Goal: Information Seeking & Learning: Find specific fact

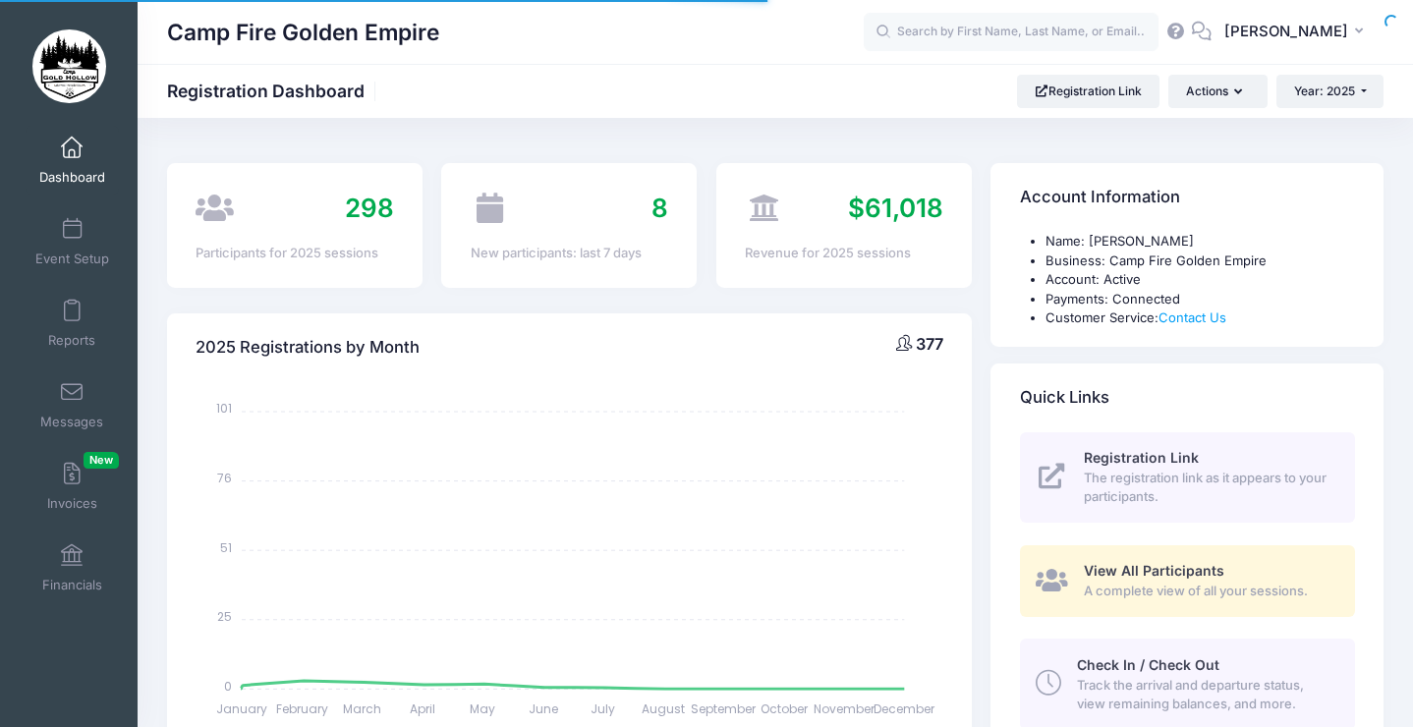
select select
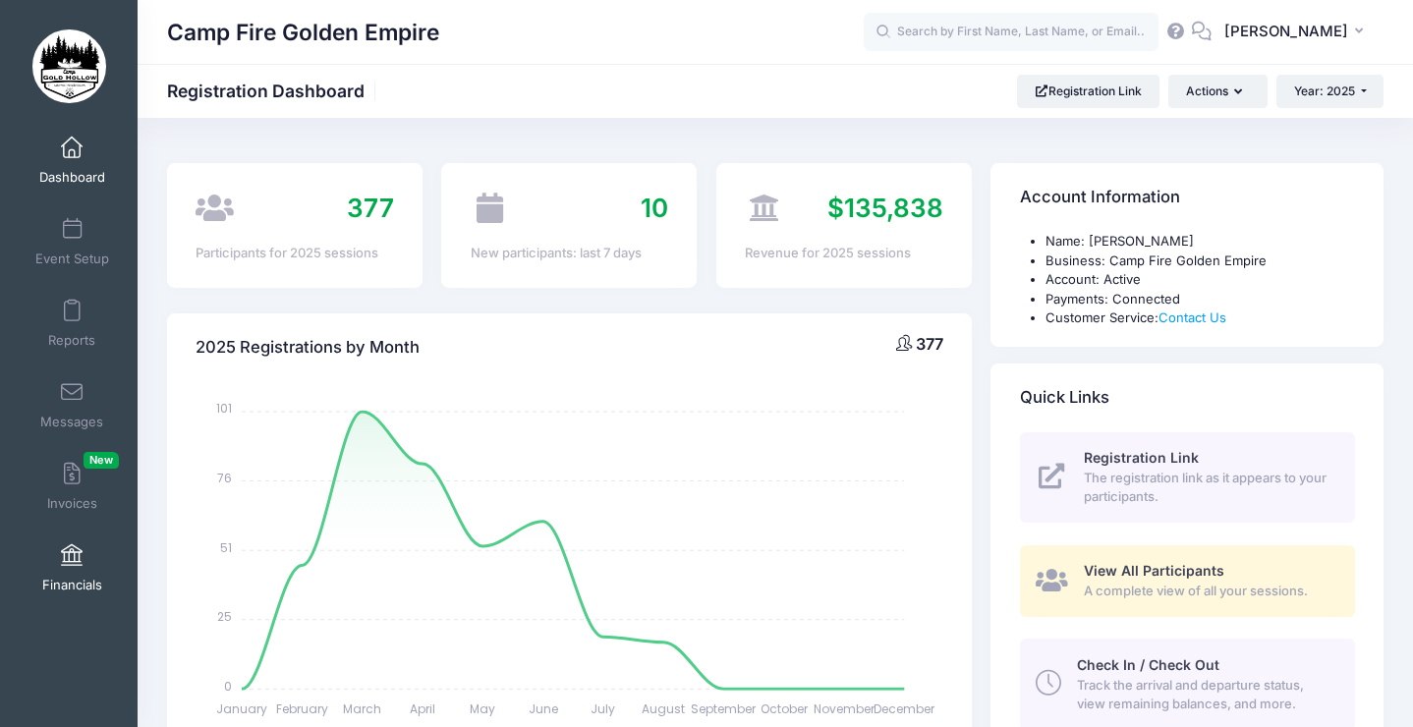
click at [71, 572] on link "Financials" at bounding box center [72, 567] width 93 height 69
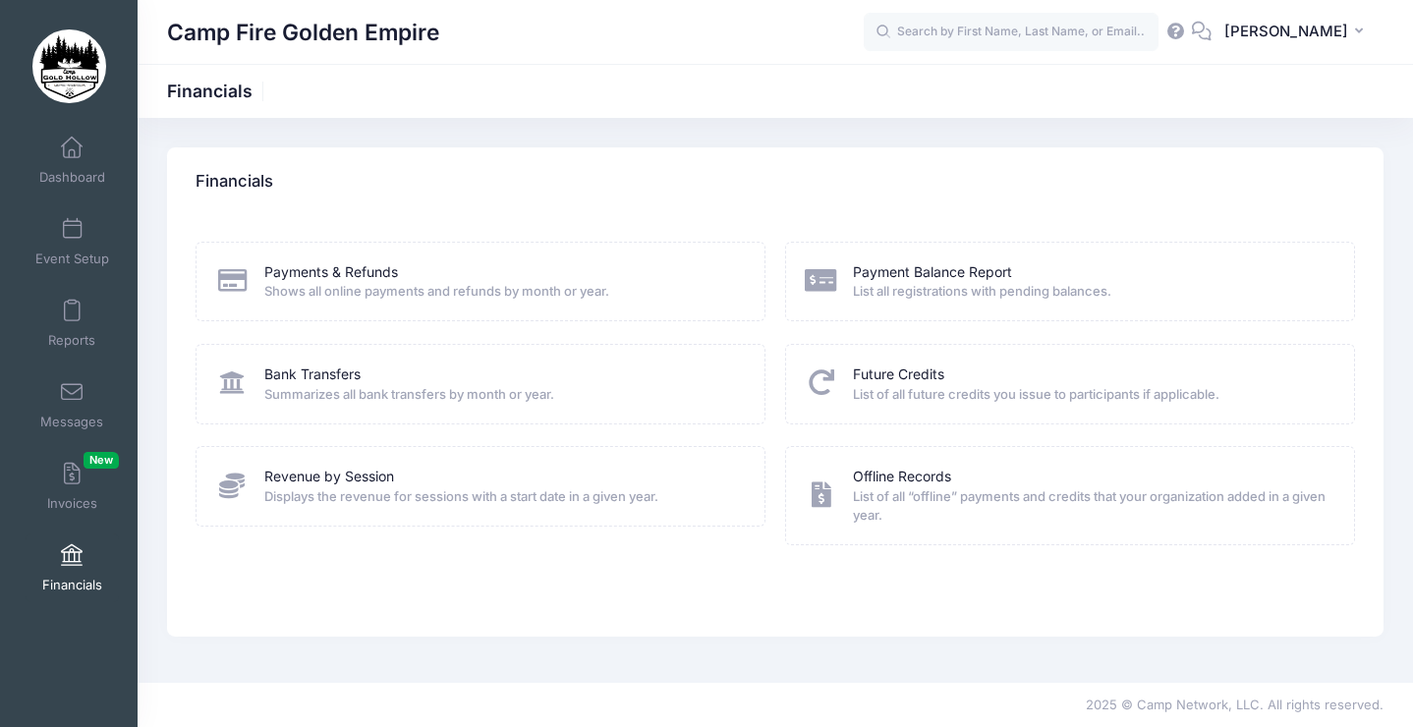
click at [401, 287] on span "Shows all online payments and refunds by month or year." at bounding box center [501, 292] width 475 height 20
click at [303, 271] on link "Payments & Refunds" at bounding box center [331, 272] width 134 height 21
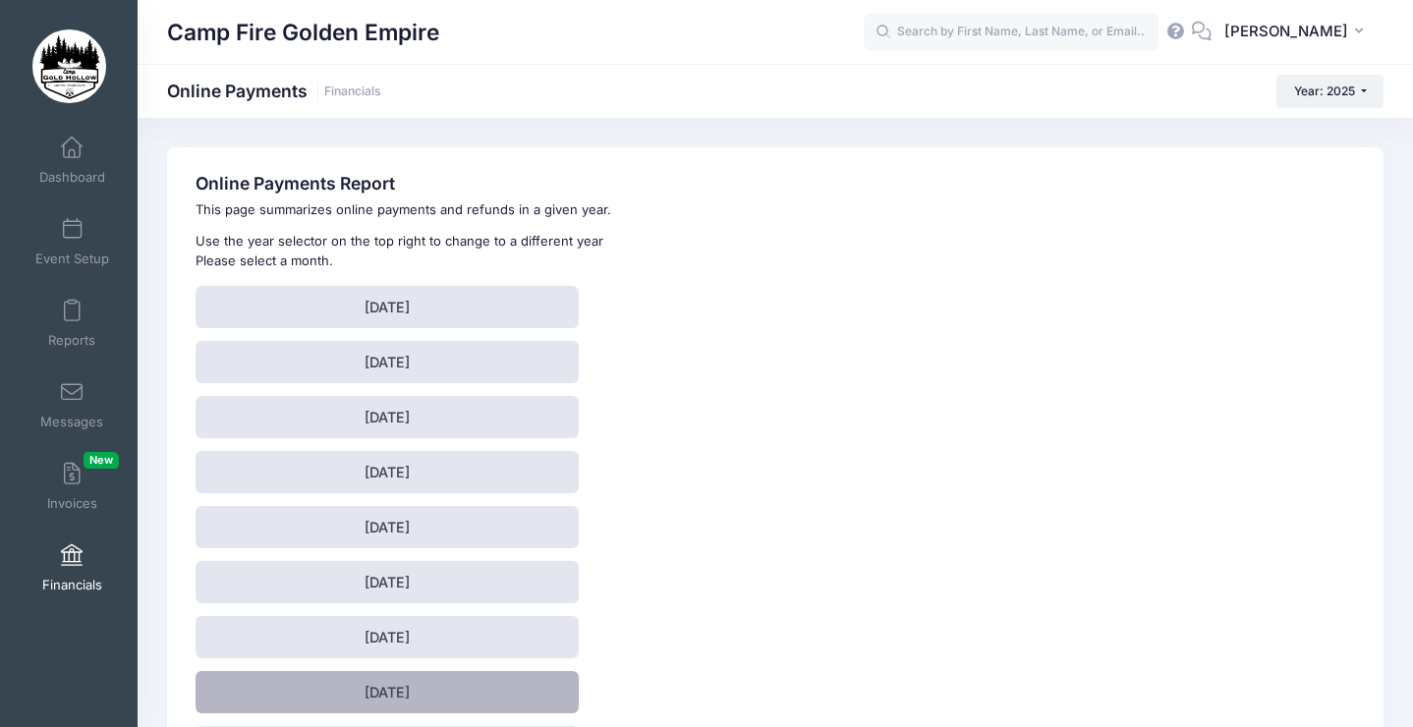
click at [381, 691] on link "[DATE]" at bounding box center [386, 692] width 383 height 42
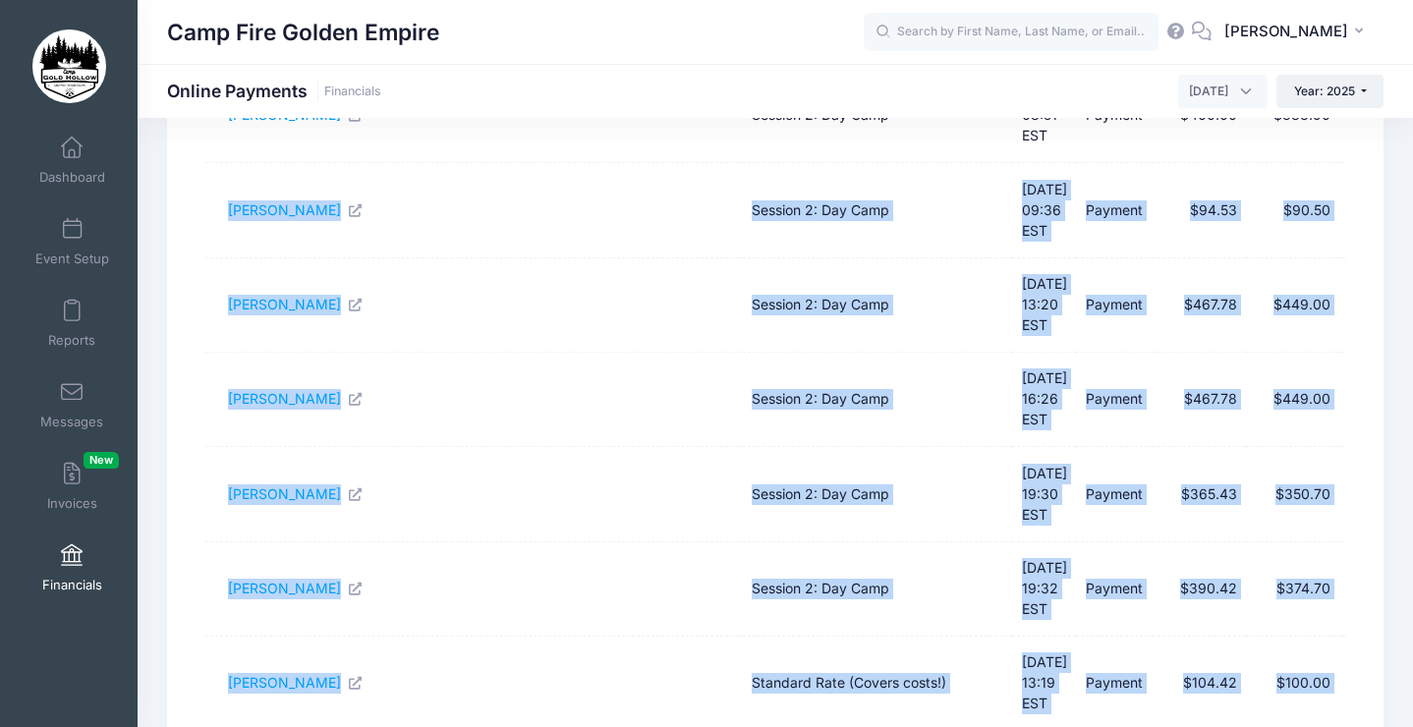
scroll to position [479, 0]
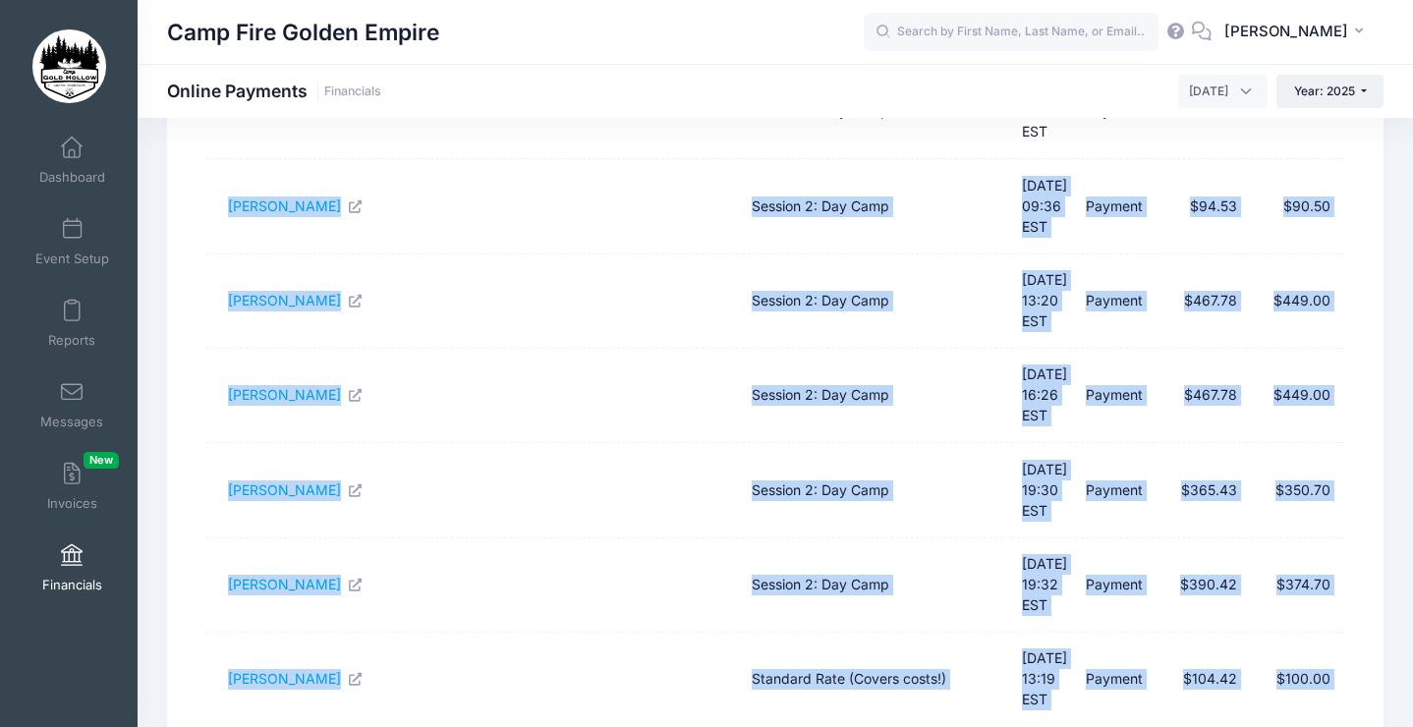
drag, startPoint x: 222, startPoint y: 500, endPoint x: 1332, endPoint y: 581, distance: 1112.9
click at [1332, 581] on tbody "[PERSON_NAME] Day Tripper Rate (For those who can't spend the night) [DATE] 21:…" at bounding box center [774, 348] width 1139 height 946
copy tbody "[PERSON_NAME] Session 2: Day Camp [DATE] 09:36 EST Payment $94.53 $90.50 [PERSO…"
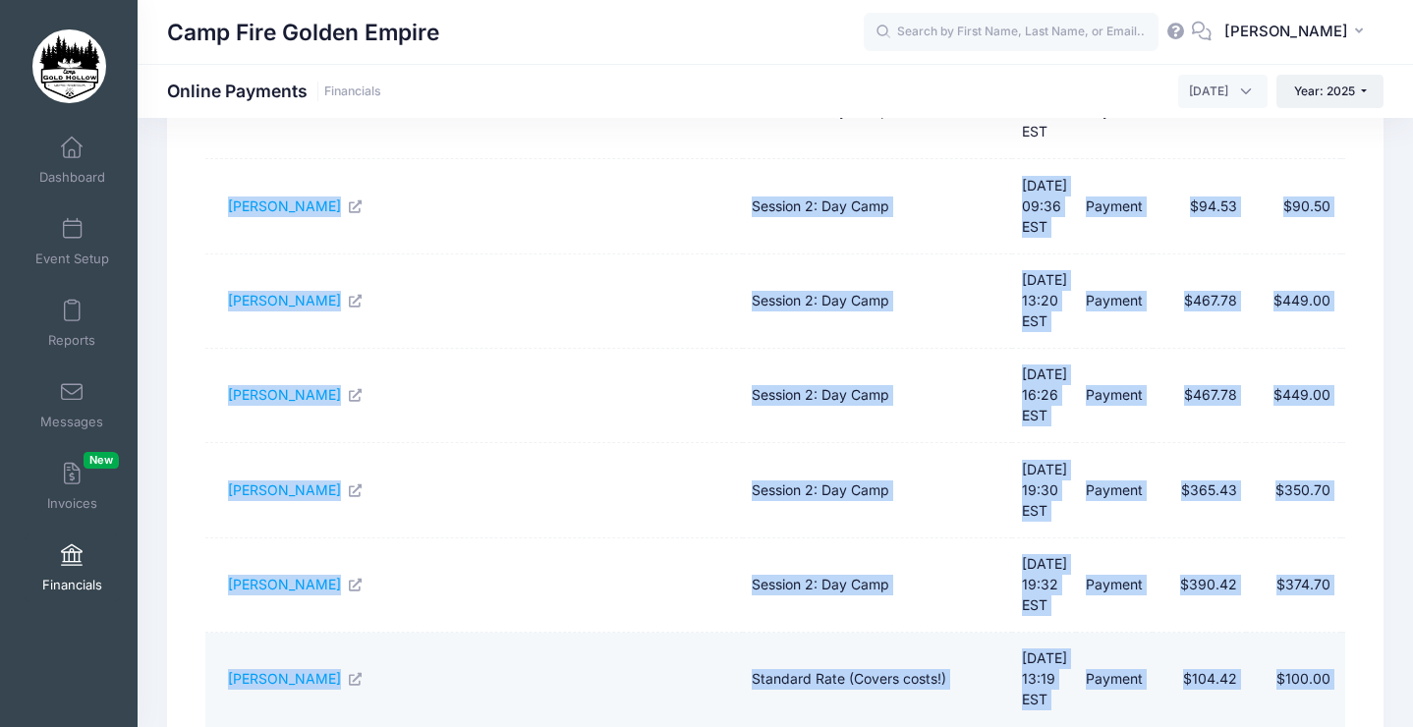
click at [642, 633] on td "[PERSON_NAME]" at bounding box center [473, 680] width 536 height 94
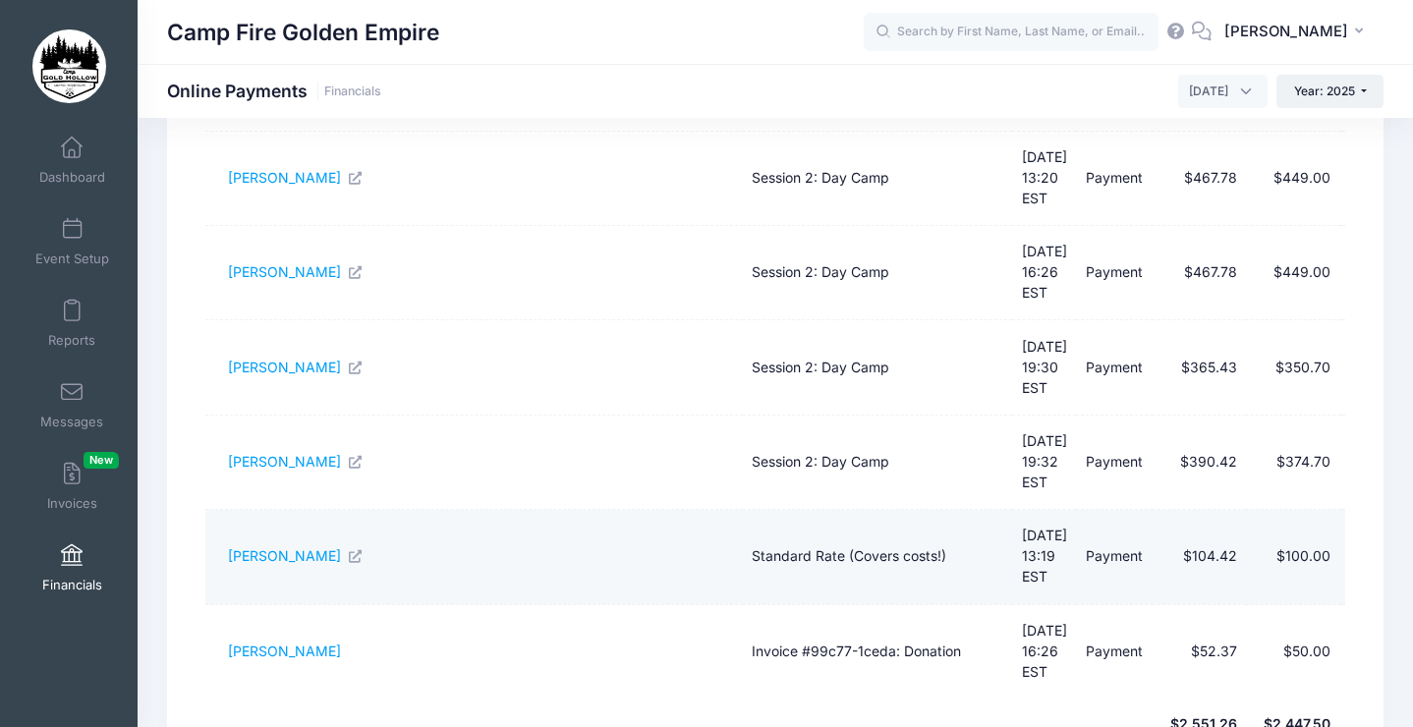
scroll to position [633, 0]
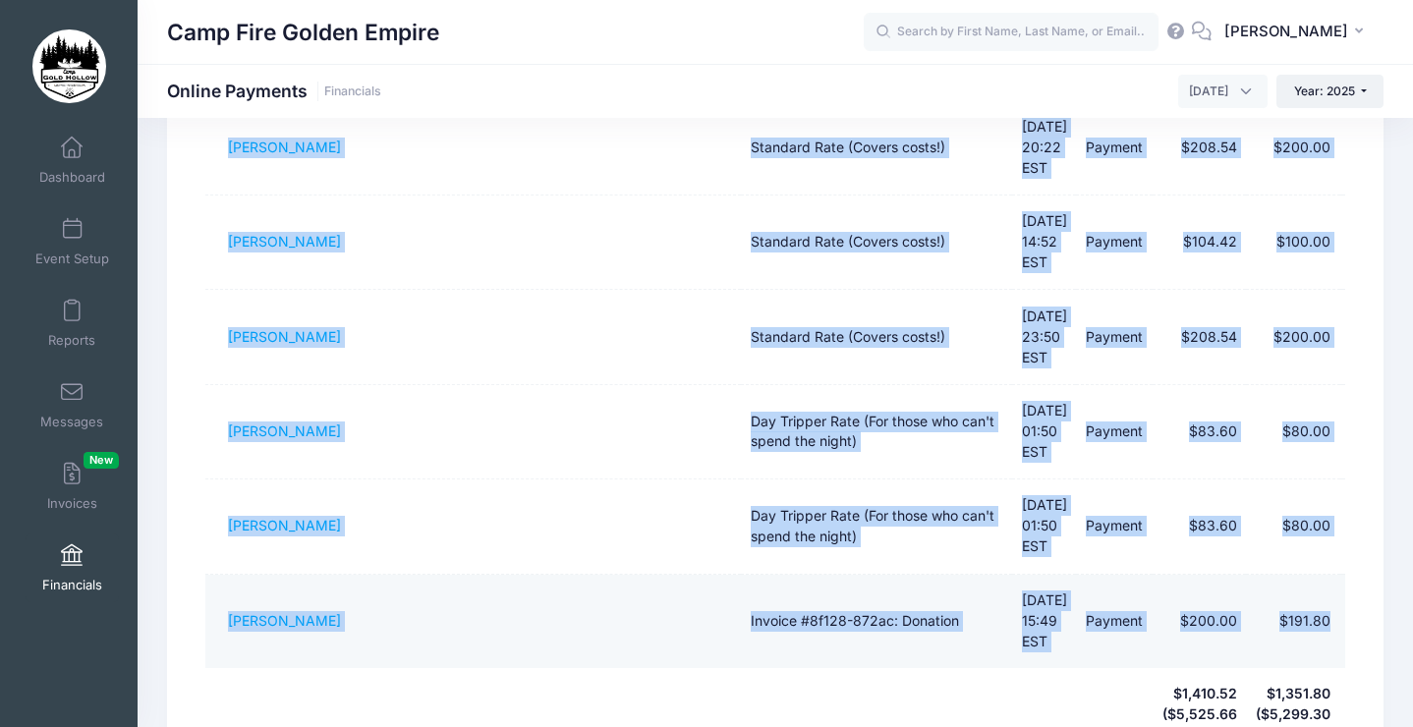
drag, startPoint x: 221, startPoint y: 381, endPoint x: 1331, endPoint y: 430, distance: 1111.1
click at [1331, 430] on tbody "[PERSON_NAME] Standard Rate (Covers costs!) [DATE] 16:26 EST Payment $208.54 $2…" at bounding box center [774, 195] width 1139 height 946
copy tbody "[PERSON_NAME] Standard Rate (Covers costs!) [DATE] 16:26 EST Payment $208.54 $2…"
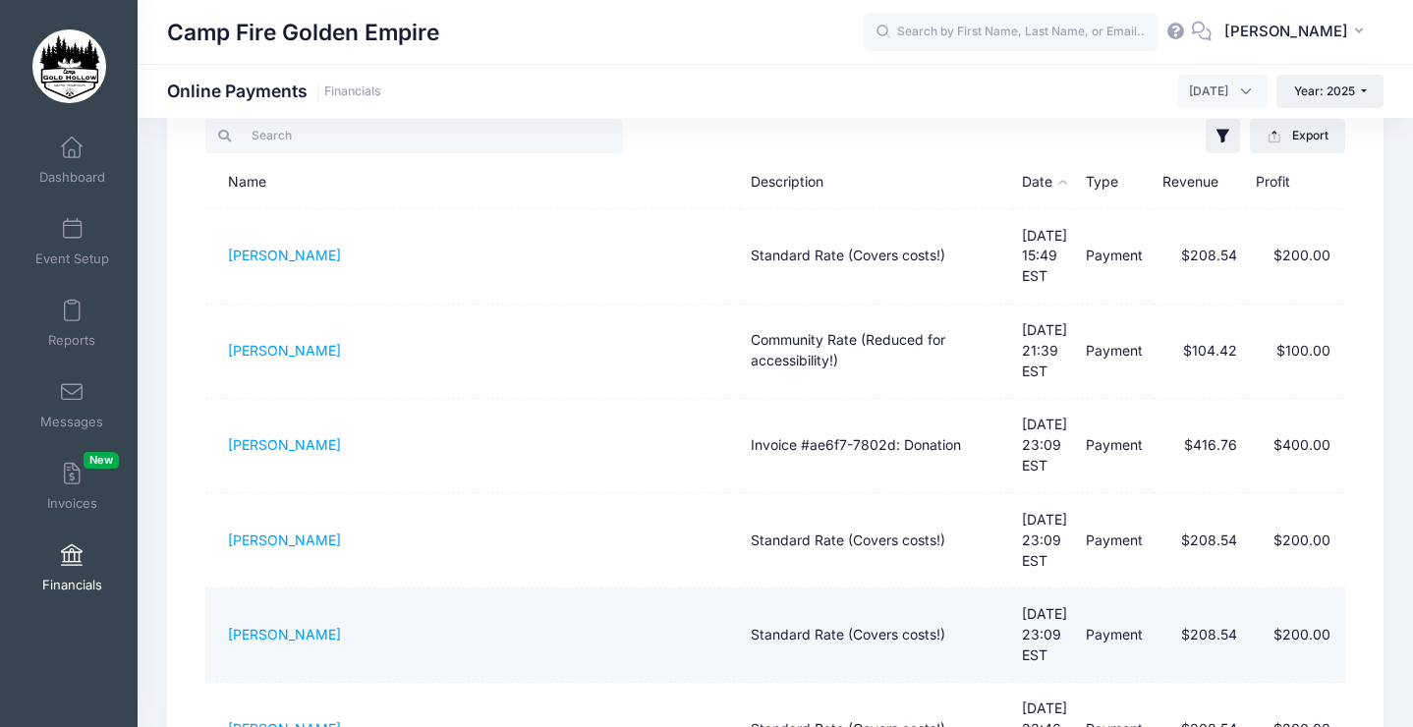
scroll to position [0, 0]
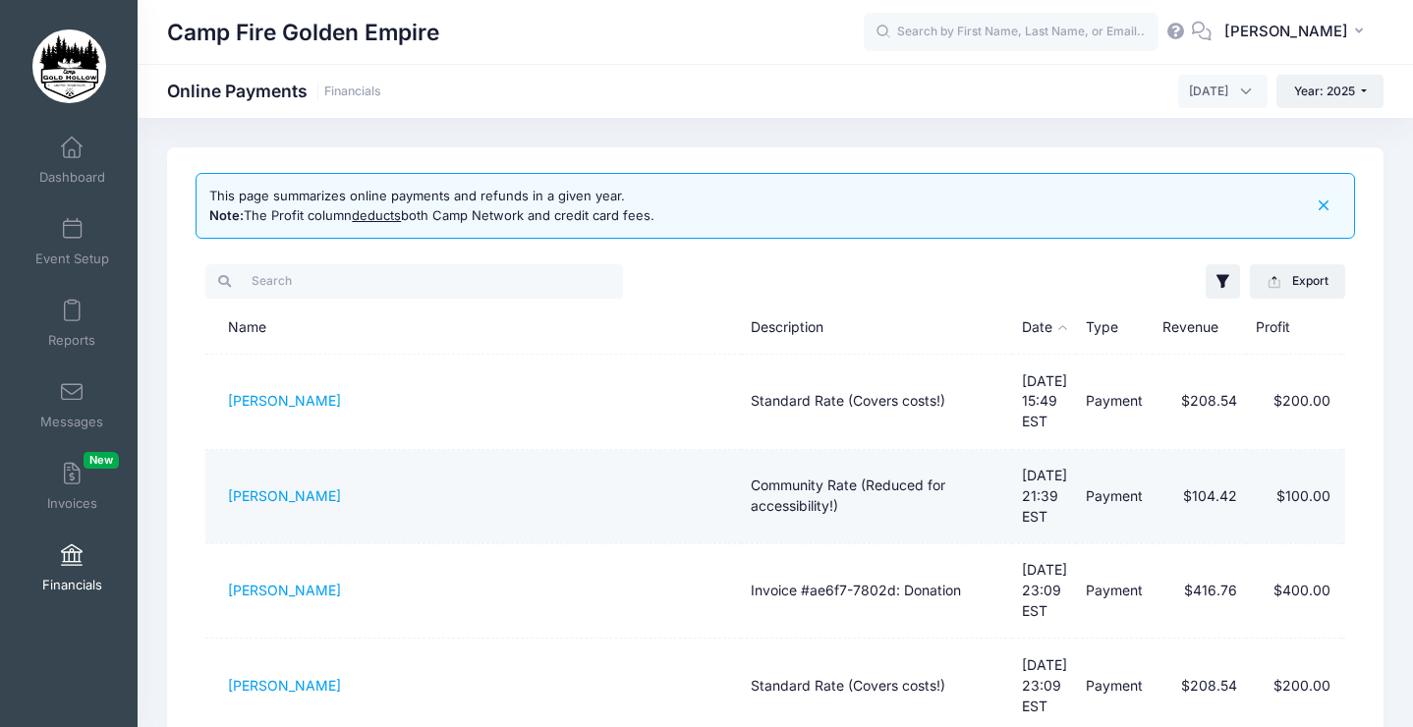
drag, startPoint x: 227, startPoint y: 394, endPoint x: 696, endPoint y: 479, distance: 477.3
click at [696, 479] on tbody "[PERSON_NAME] Standard Rate (Covers costs!) [DATE] 15:49 EST Payment $208.54 $2…" at bounding box center [774, 686] width 1139 height 662
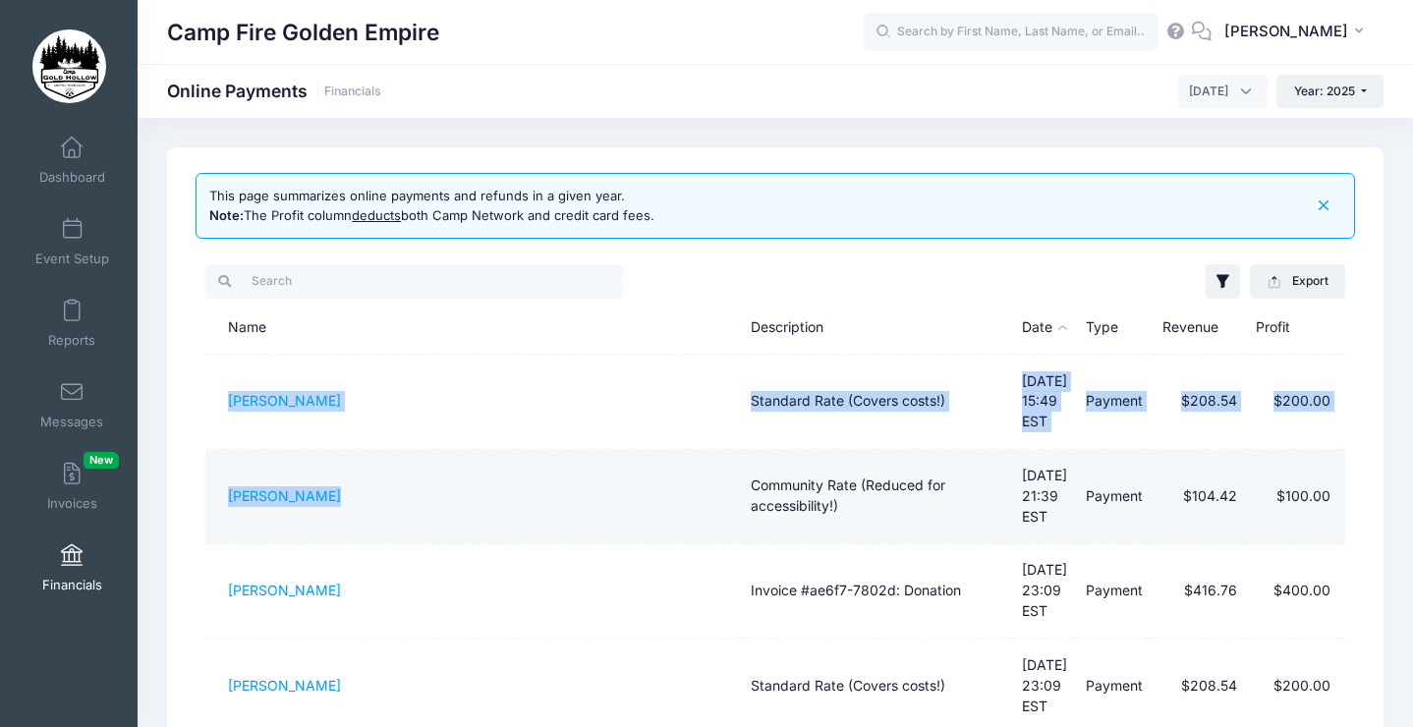
drag, startPoint x: 226, startPoint y: 390, endPoint x: 412, endPoint y: 462, distance: 199.0
click at [412, 462] on tbody "[PERSON_NAME] Standard Rate (Covers costs!) [DATE] 15:49 EST Payment $208.54 $2…" at bounding box center [774, 686] width 1139 height 662
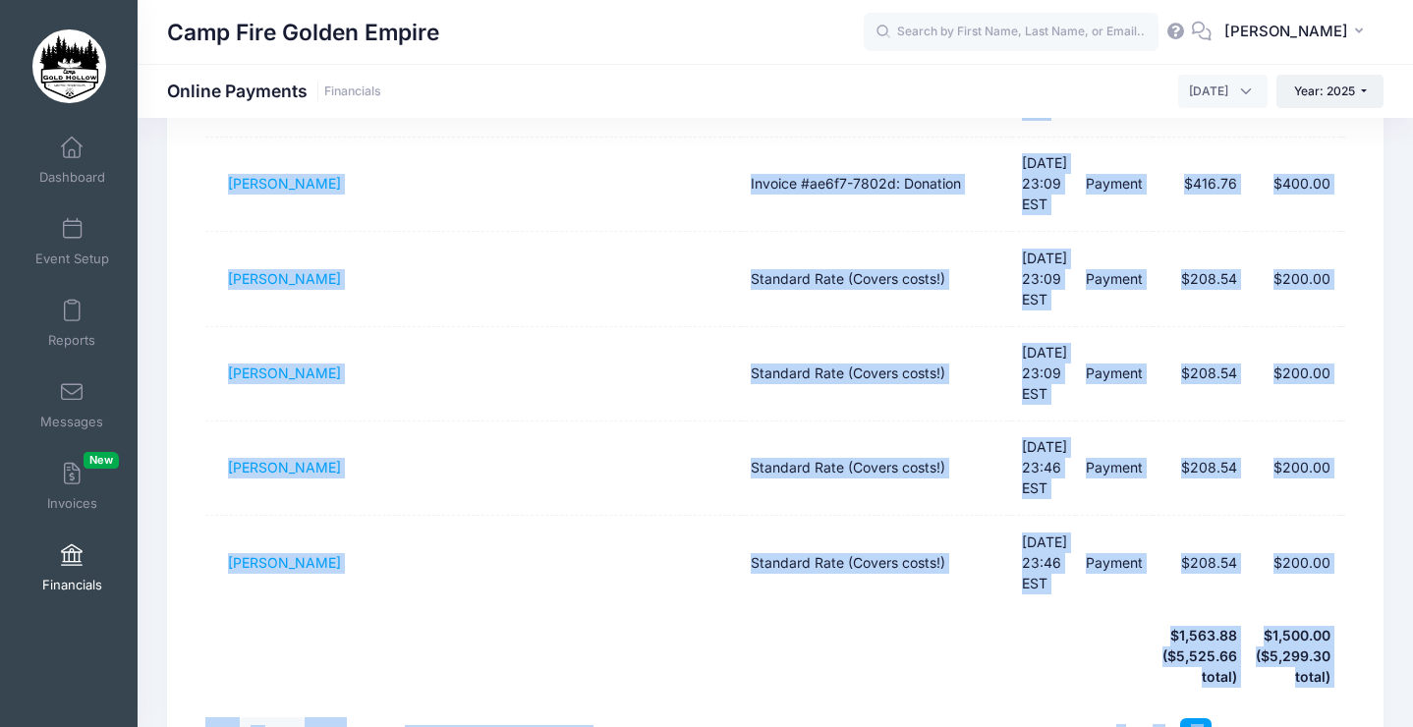
scroll to position [410, 0]
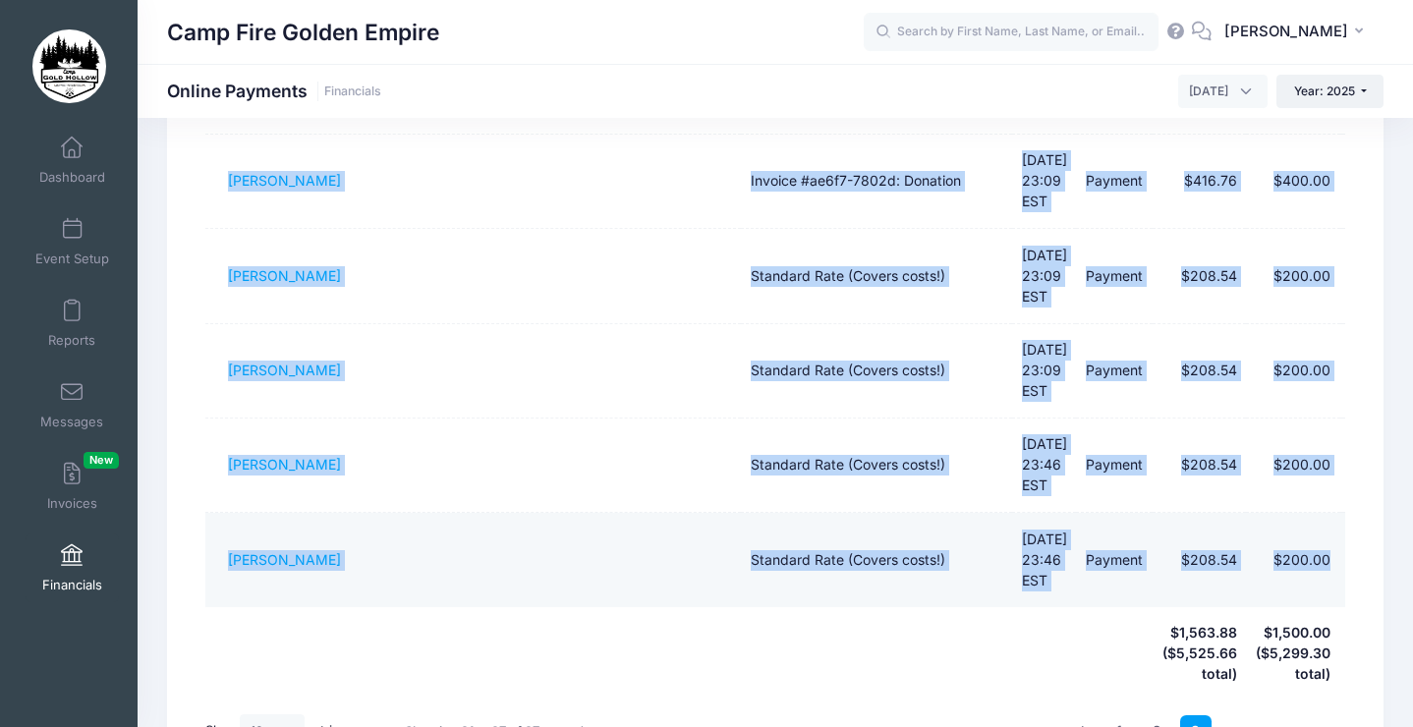
drag, startPoint x: 412, startPoint y: 462, endPoint x: 1332, endPoint y: 438, distance: 920.7
click at [1332, 438] on tbody "[PERSON_NAME] Standard Rate (Covers costs!) [DATE] 15:49 EST Payment $208.54 $2…" at bounding box center [774, 276] width 1139 height 662
copy tbody "[PERSON_NAME] Standard Rate (Covers costs!) [DATE] 15:49 EST Payment $208.54 $2…"
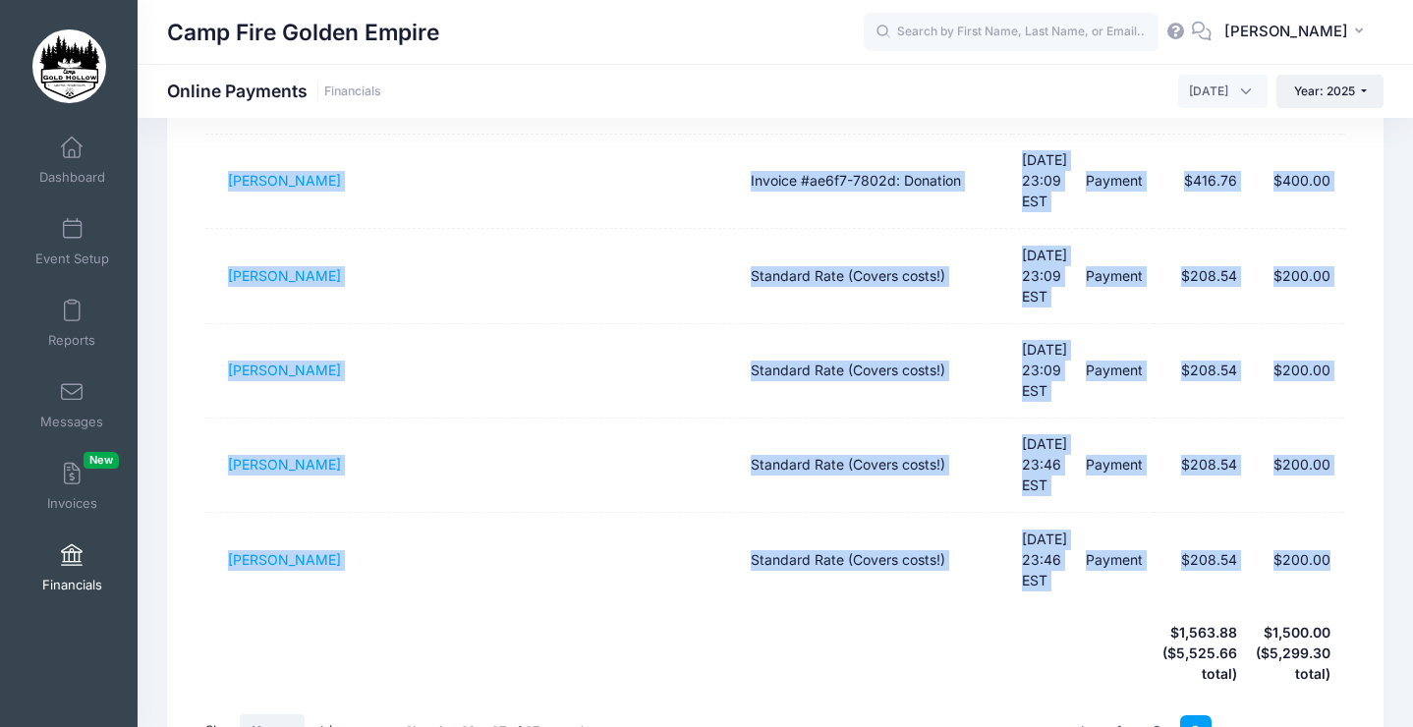
click at [290, 714] on select "All 10 25 50" at bounding box center [272, 730] width 65 height 33
select select "50"
click at [243, 726] on select "All 10 25 50" at bounding box center [272, 730] width 65 height 33
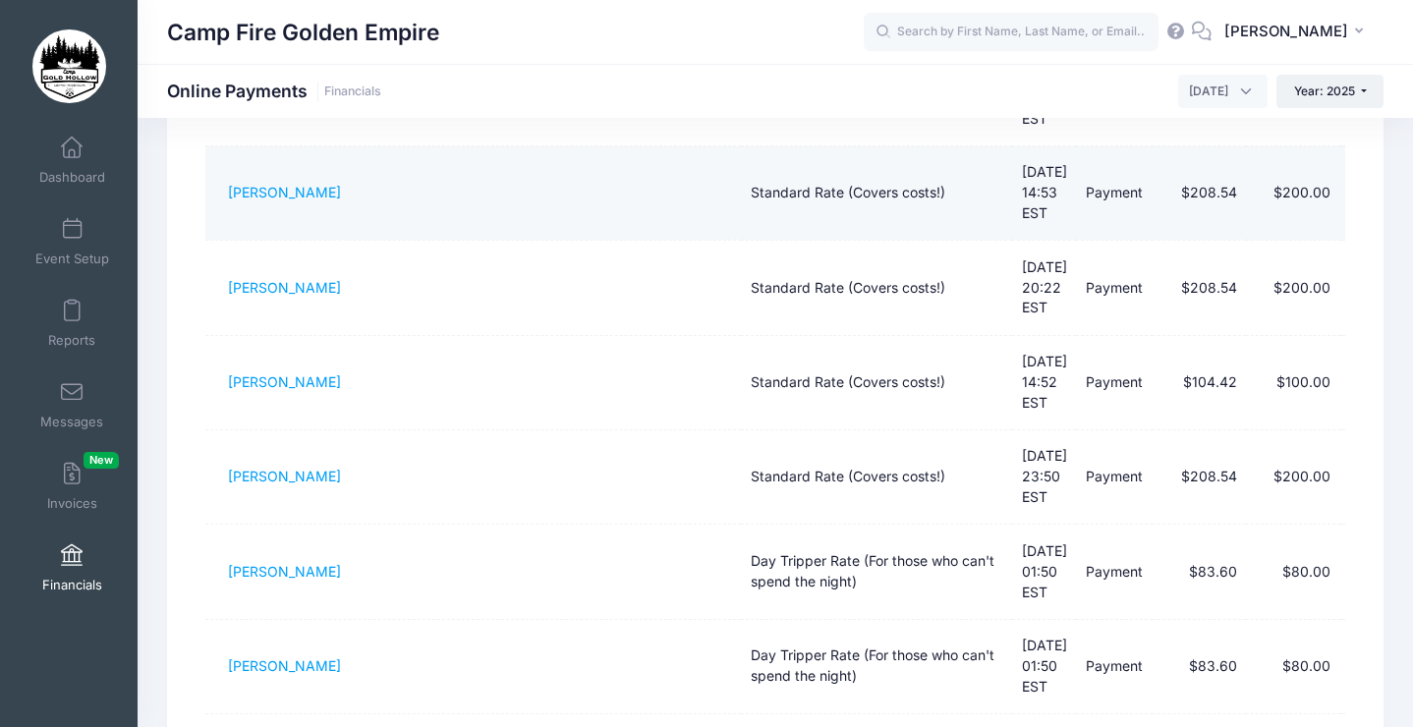
scroll to position [1222, 0]
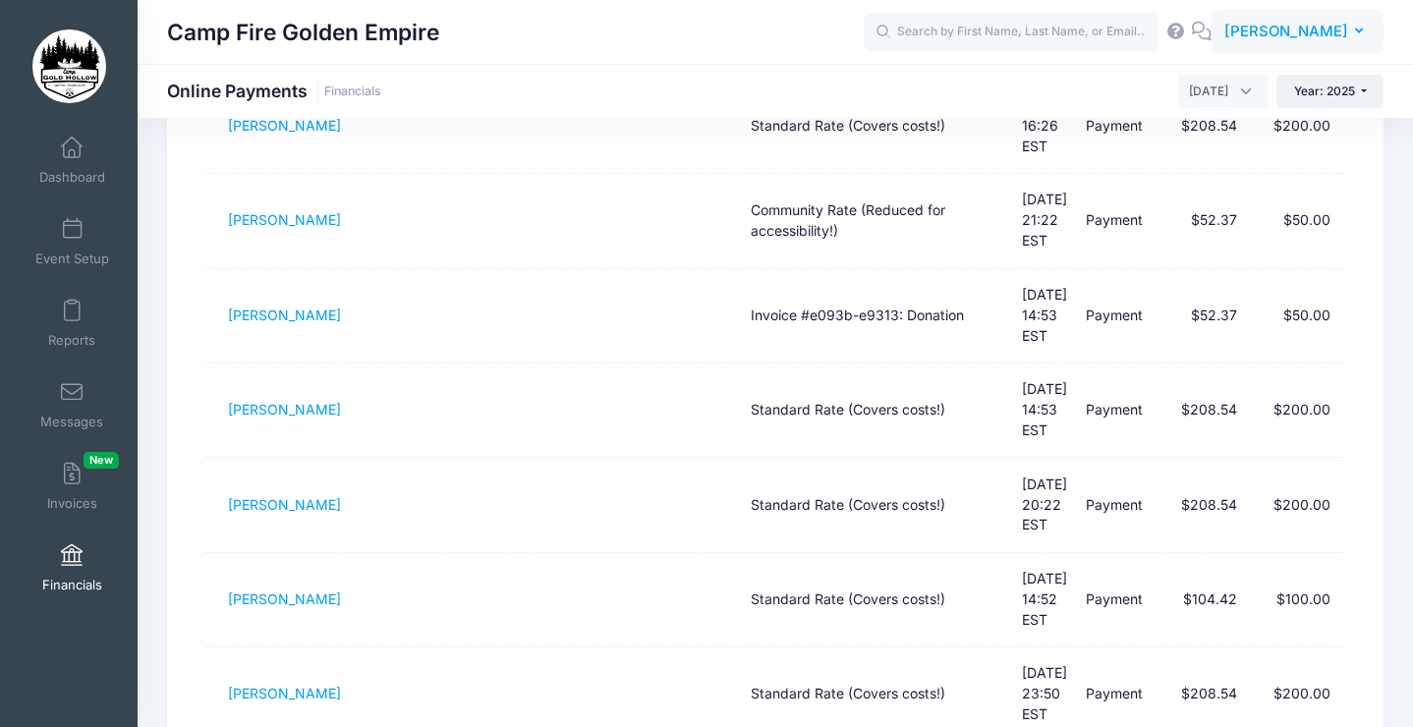
click at [1291, 39] on span "[PERSON_NAME]" at bounding box center [1286, 32] width 124 height 22
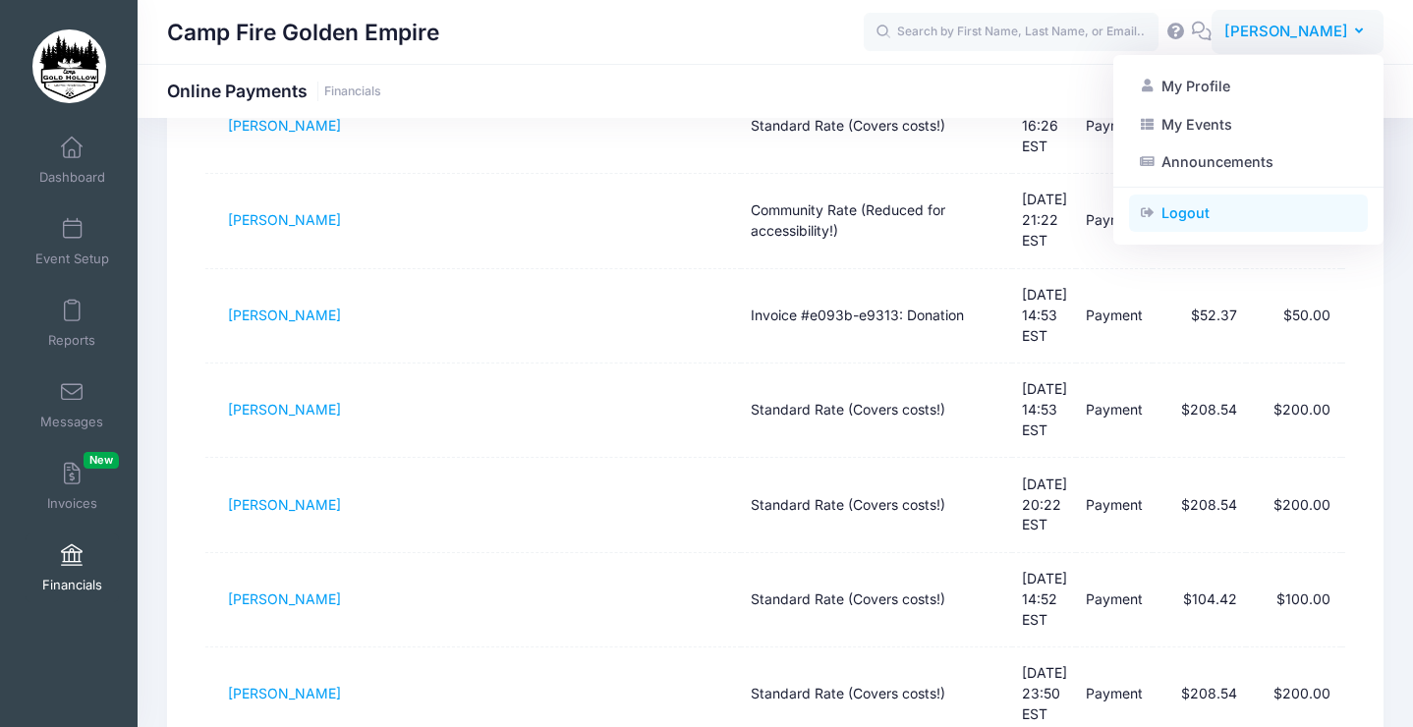
click at [1234, 228] on link "Logout" at bounding box center [1248, 212] width 239 height 37
